Goal: Find specific page/section

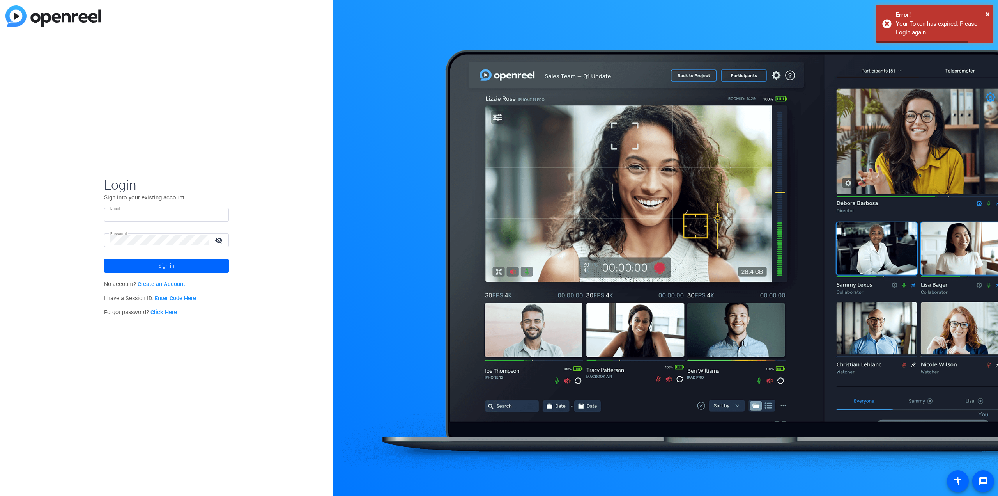
type input "[PERSON_NAME][EMAIL_ADDRESS][DOMAIN_NAME]"
click at [156, 256] on span at bounding box center [166, 265] width 125 height 19
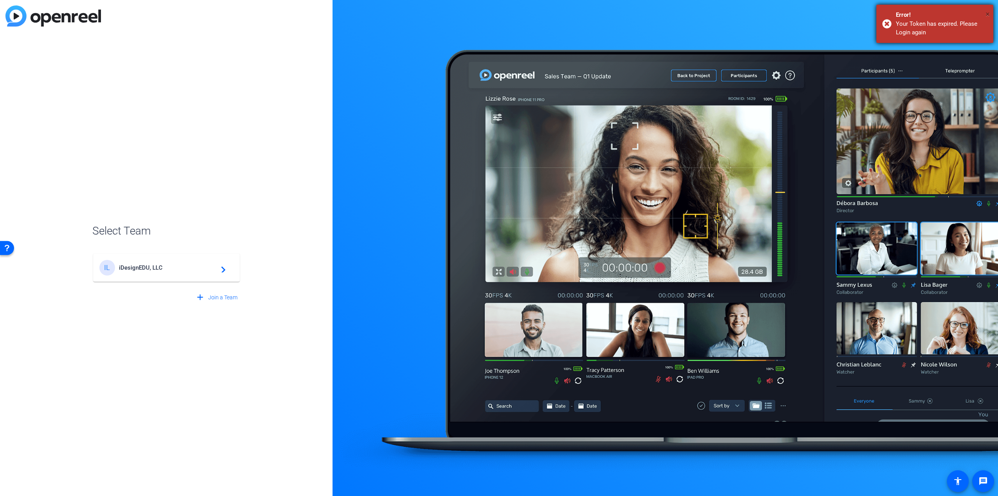
click at [989, 15] on span "×" at bounding box center [988, 13] width 4 height 9
click at [156, 270] on span "iDesignEDU, LLC" at bounding box center [167, 267] width 97 height 7
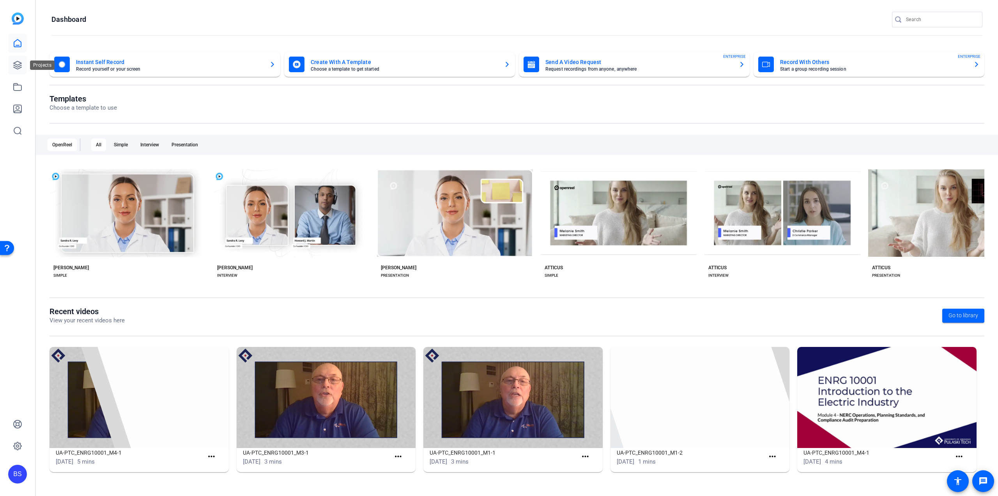
click at [19, 66] on icon at bounding box center [18, 65] width 8 height 8
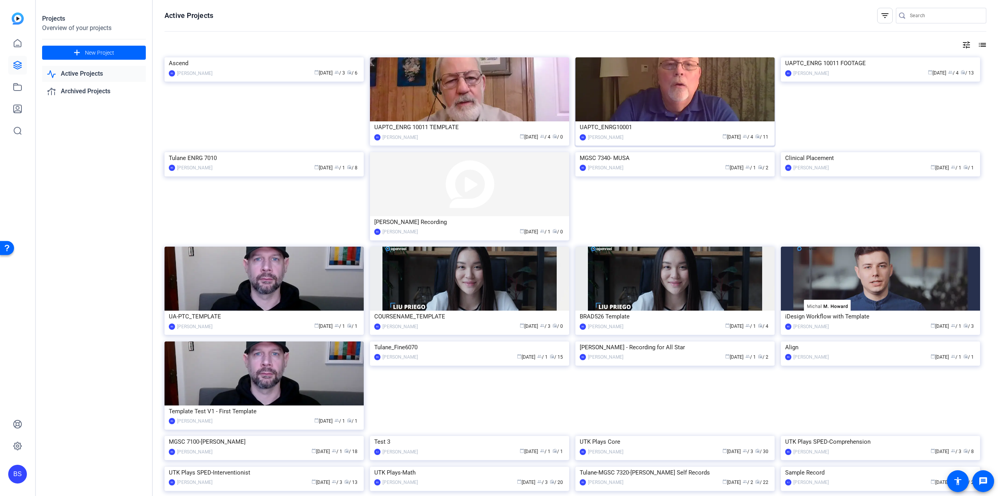
click at [626, 127] on div "UAPTC_ENRG10001" at bounding box center [675, 127] width 191 height 12
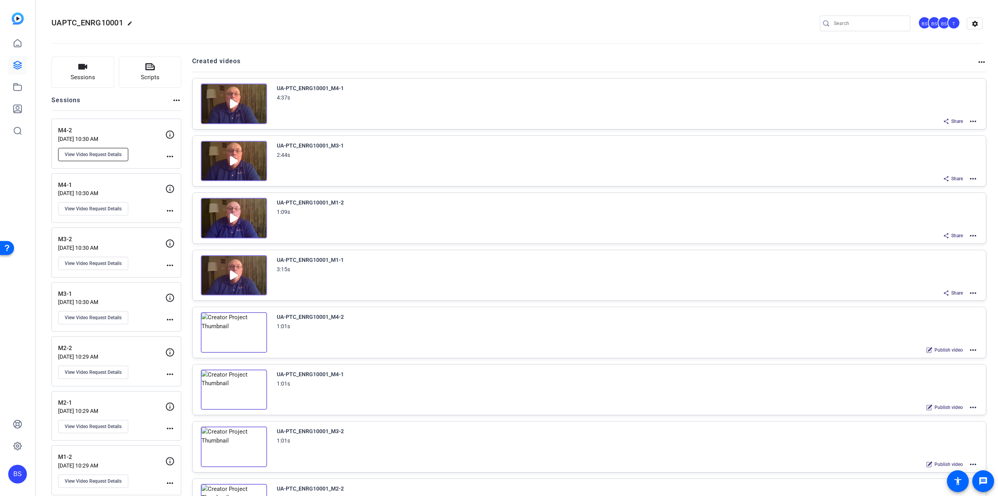
click at [117, 154] on span "View Video Request Details" at bounding box center [93, 154] width 57 height 6
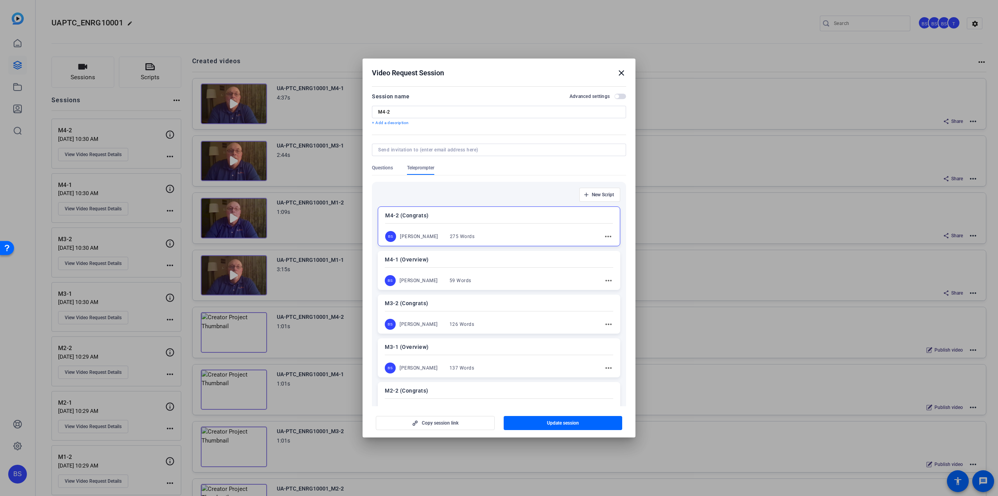
click at [622, 71] on mat-icon "close" at bounding box center [621, 72] width 9 height 9
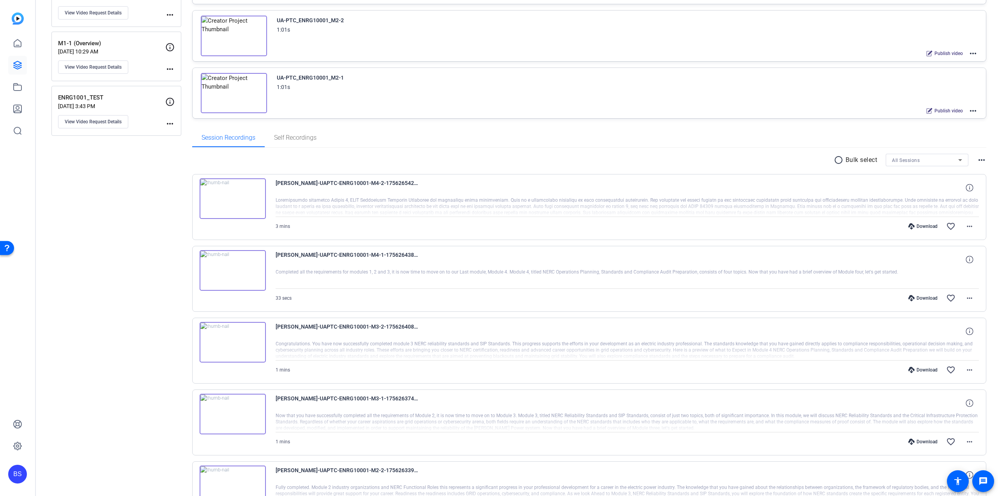
scroll to position [429, 0]
